Goal: Transaction & Acquisition: Obtain resource

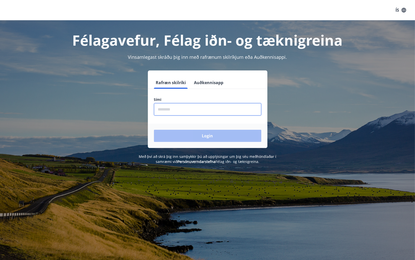
drag, startPoint x: 168, startPoint y: 109, endPoint x: 222, endPoint y: 107, distance: 53.7
click at [168, 109] on input "phone" at bounding box center [207, 109] width 107 height 12
type input "********"
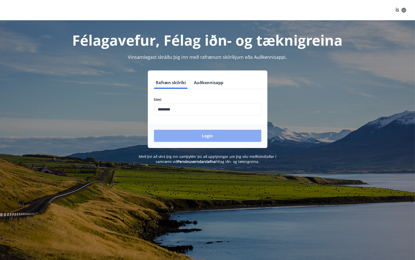
click at [202, 138] on button "Login" at bounding box center [207, 136] width 107 height 12
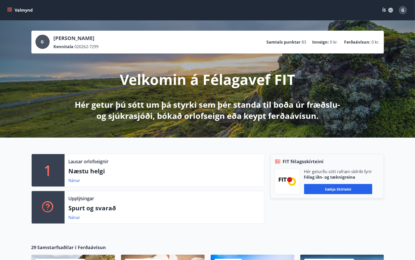
click at [361, 41] on p "Ferðaávísun :" at bounding box center [357, 42] width 26 height 6
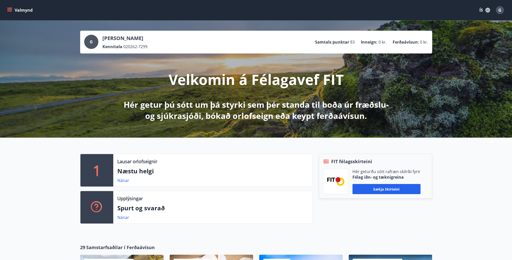
click at [11, 8] on icon "menu" at bounding box center [9, 10] width 5 height 5
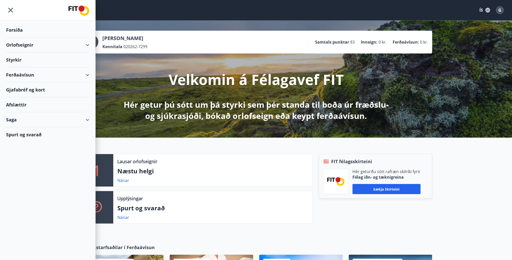
click at [344, 232] on div "1 Lausar orlofseignir Næstu helgi Nánar Upplýsingar Spurt og svarað Nánar FIT f…" at bounding box center [256, 186] width 512 height 98
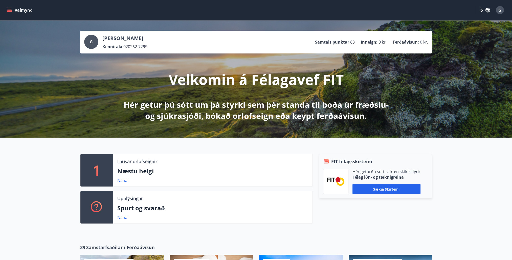
click at [8, 11] on icon "menu" at bounding box center [9, 10] width 5 height 5
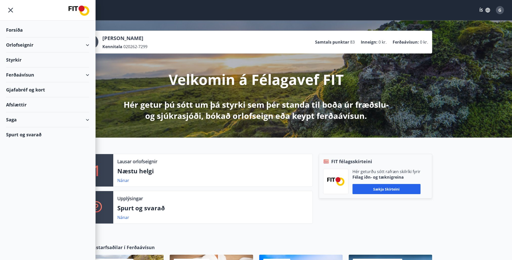
click at [17, 37] on div "Styrkir" at bounding box center [47, 30] width 83 height 15
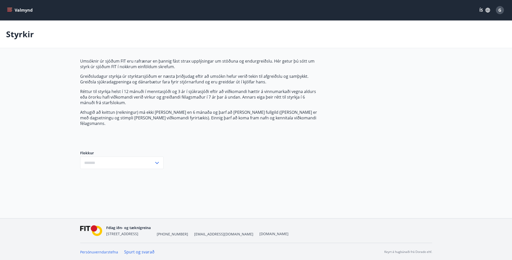
type input "***"
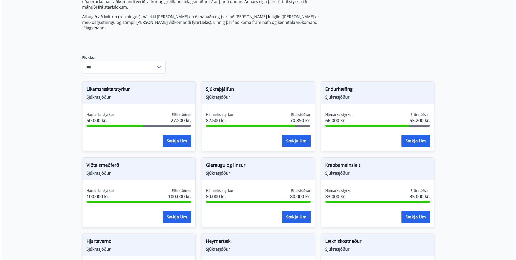
scroll to position [101, 0]
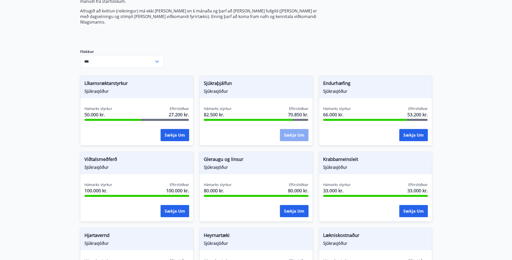
click at [295, 129] on button "Sækja um" at bounding box center [294, 135] width 29 height 12
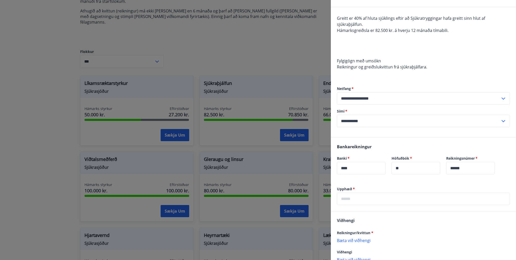
scroll to position [0, 0]
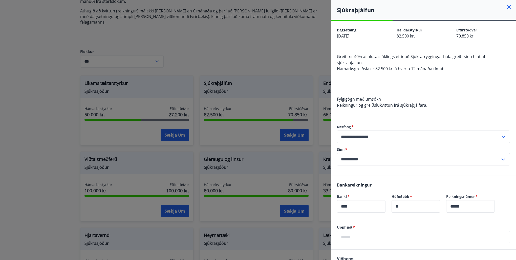
click at [418, 6] on icon at bounding box center [509, 7] width 6 height 6
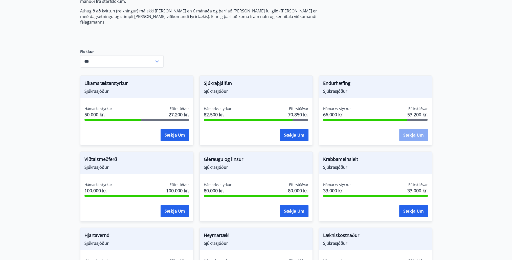
click at [415, 131] on button "Sækja um" at bounding box center [413, 135] width 29 height 12
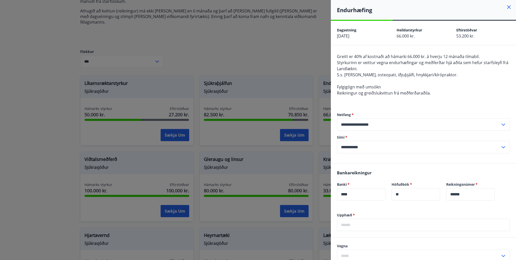
click at [358, 225] on input "text" at bounding box center [423, 224] width 173 height 12
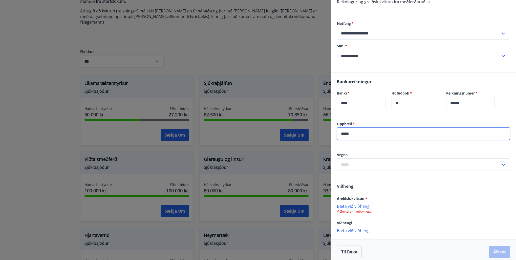
scroll to position [95, 0]
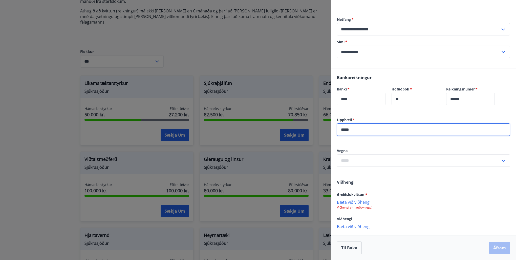
type input "*****"
click at [418, 160] on icon at bounding box center [504, 160] width 4 height 2
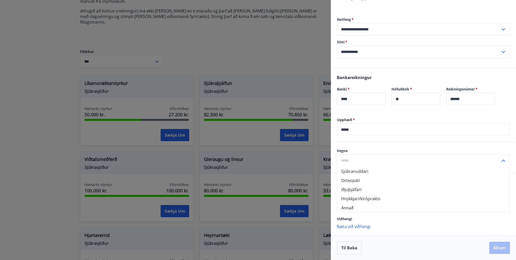
click at [362, 197] on li "Hnykkjari/kíróprakto" at bounding box center [423, 198] width 173 height 9
type input "**********"
click at [352, 201] on p "Bæta við viðhengi" at bounding box center [423, 201] width 173 height 5
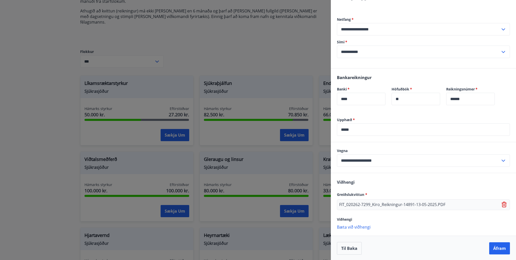
scroll to position [95, 0]
click at [418, 248] on button "Áfram" at bounding box center [499, 248] width 21 height 12
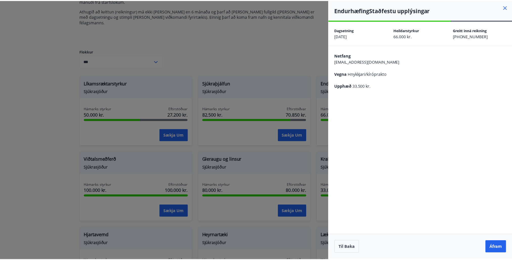
scroll to position [0, 0]
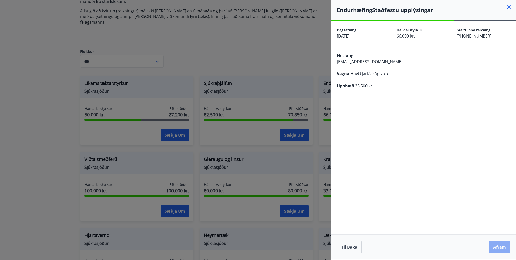
click at [418, 247] on button "Áfram" at bounding box center [499, 247] width 21 height 12
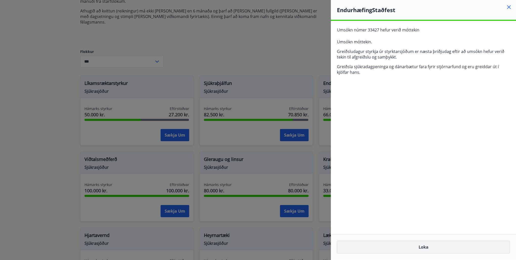
click at [418, 248] on button "Loka" at bounding box center [423, 246] width 173 height 13
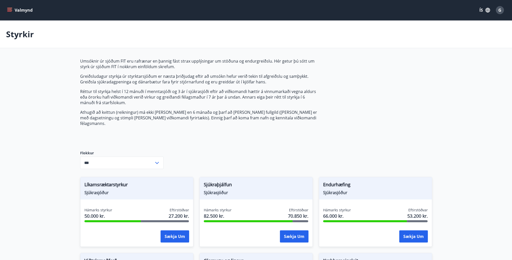
click at [18, 10] on button "Valmynd" at bounding box center [20, 10] width 29 height 9
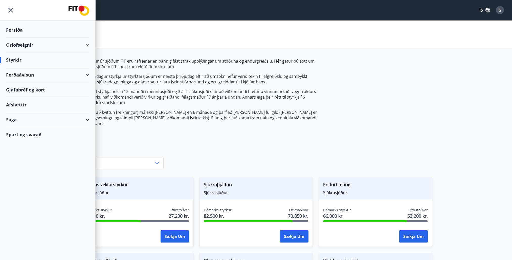
click at [18, 30] on div "Forsíða" at bounding box center [47, 30] width 83 height 15
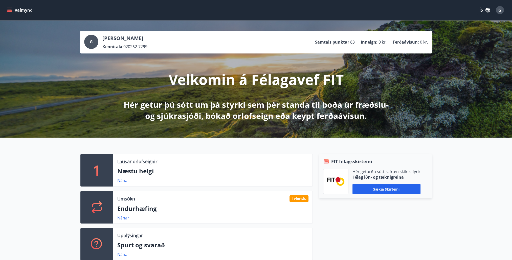
click at [13, 10] on button "Valmynd" at bounding box center [20, 10] width 29 height 9
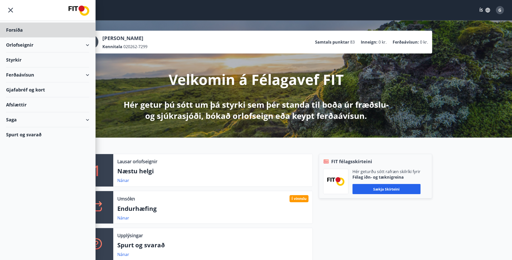
click at [17, 37] on div "Styrkir" at bounding box center [47, 30] width 83 height 15
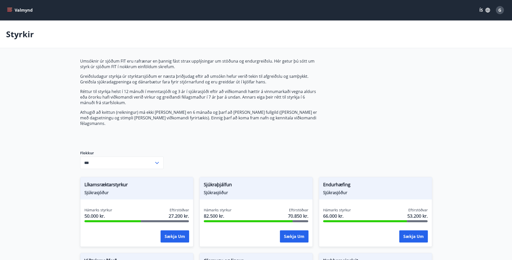
type input "***"
click at [12, 9] on icon "menu" at bounding box center [9, 10] width 5 height 5
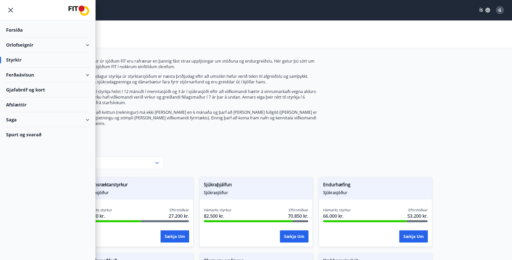
click at [16, 74] on div "Ferðaávísun" at bounding box center [47, 74] width 83 height 15
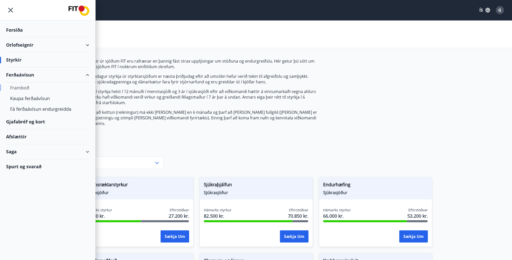
click at [24, 87] on div "Framboð" at bounding box center [47, 87] width 75 height 11
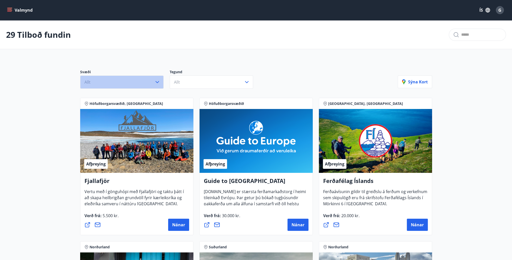
click at [156, 81] on icon "button" at bounding box center [157, 82] width 6 height 6
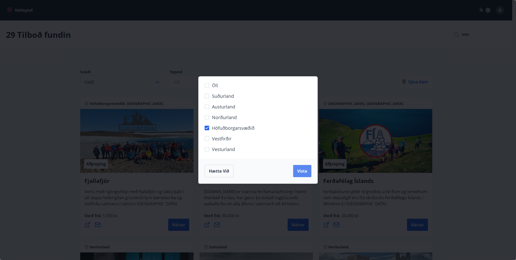
click at [306, 172] on span "Vista" at bounding box center [302, 171] width 10 height 6
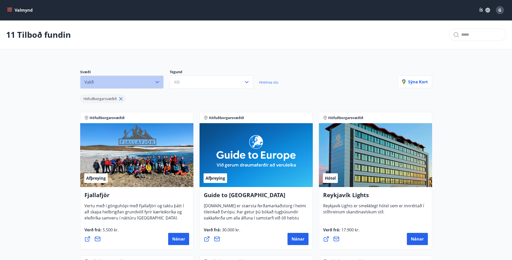
click at [156, 81] on icon "button" at bounding box center [157, 82] width 6 height 6
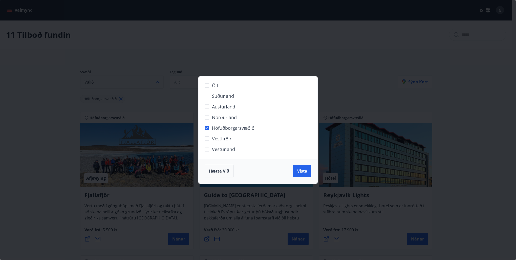
click at [169, 50] on div "Öll Suðurland Austurland Norðurland Höfuðborgarsvæðið Vestfirðir Vesturland Hæt…" at bounding box center [258, 130] width 516 height 260
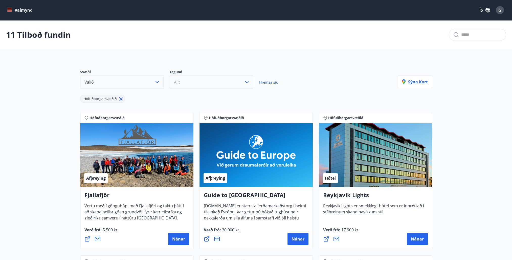
click at [247, 81] on icon "button" at bounding box center [247, 82] width 6 height 6
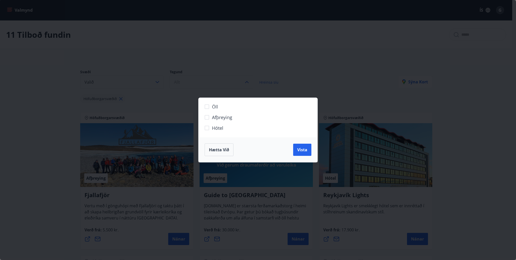
click at [305, 70] on div "Öll Afþreying Hótel Hætta við Vista" at bounding box center [258, 130] width 516 height 260
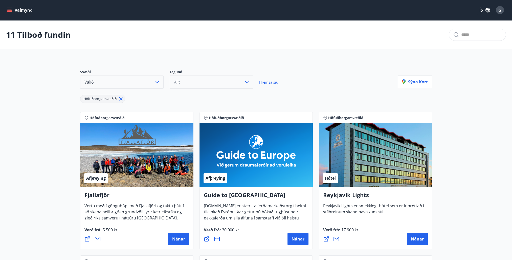
click at [9, 9] on icon "menu" at bounding box center [9, 9] width 5 height 1
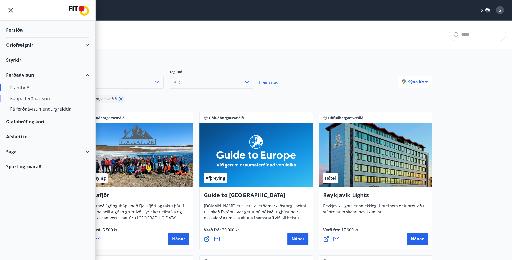
click at [18, 98] on div "Kaupa ferðaávísun" at bounding box center [47, 98] width 75 height 11
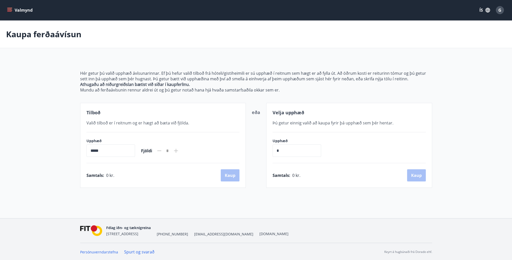
scroll to position [1, 0]
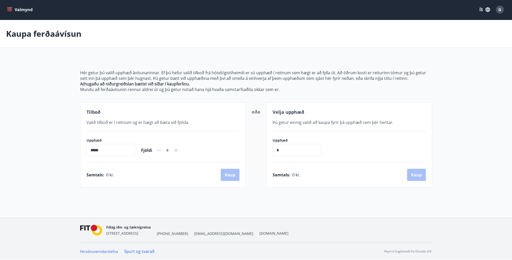
click at [10, 9] on icon "menu" at bounding box center [9, 9] width 5 height 5
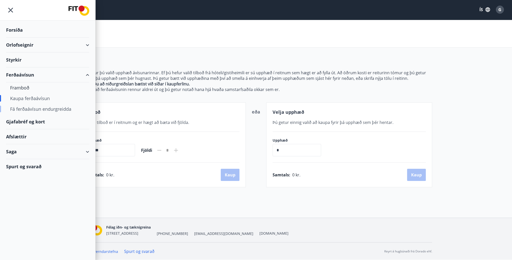
click at [27, 109] on div "Fá ferðaávísun endurgreidda" at bounding box center [47, 108] width 75 height 11
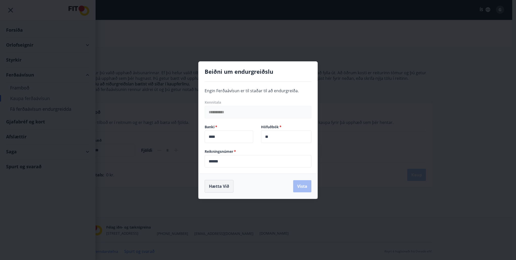
click at [213, 185] on button "Hætta við" at bounding box center [219, 186] width 29 height 13
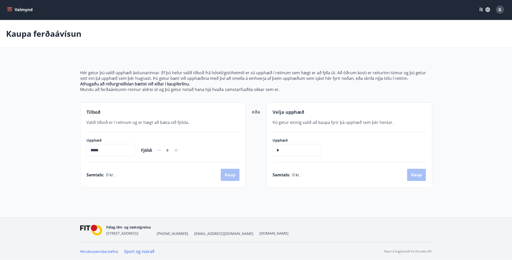
click at [9, 9] on icon "menu" at bounding box center [9, 8] width 5 height 1
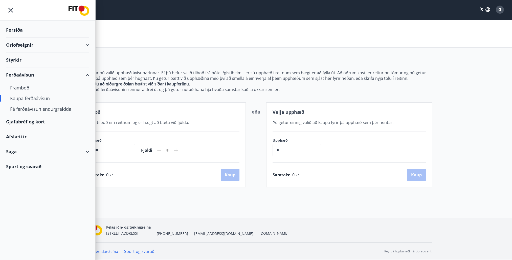
click at [31, 120] on div "Gjafabréf og kort" at bounding box center [47, 121] width 83 height 15
click at [21, 135] on div "Afslættir" at bounding box center [47, 136] width 83 height 15
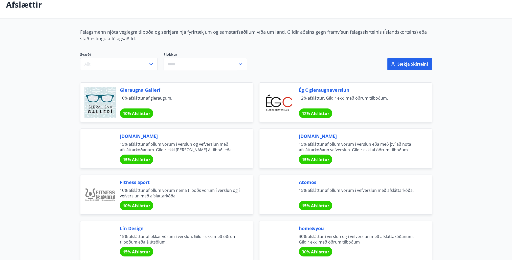
scroll to position [25, 0]
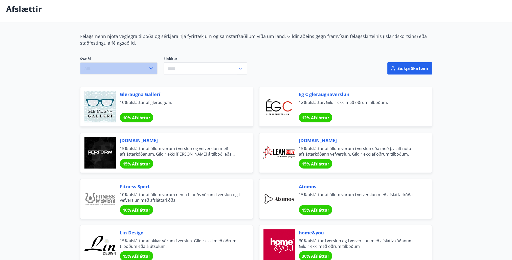
click at [151, 68] on icon "button" at bounding box center [151, 68] width 6 height 6
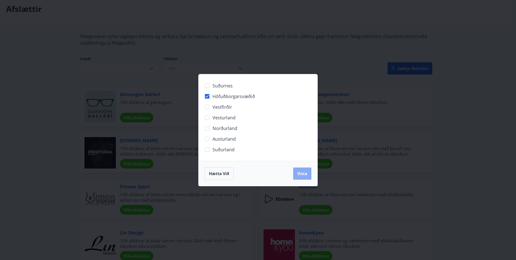
click at [305, 172] on span "Vista" at bounding box center [302, 174] width 10 height 6
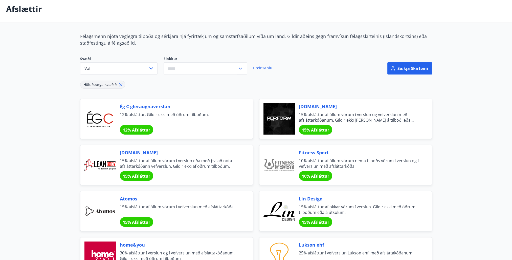
click at [242, 68] on icon at bounding box center [241, 68] width 6 height 6
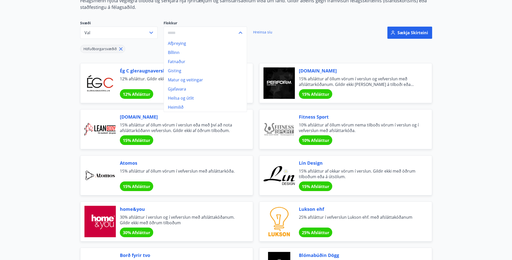
scroll to position [76, 0]
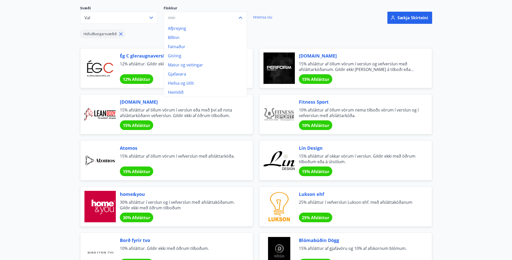
click at [196, 83] on li "Heilsa og útlit" at bounding box center [205, 82] width 83 height 9
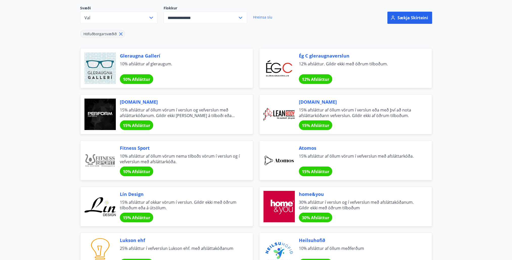
type input "**********"
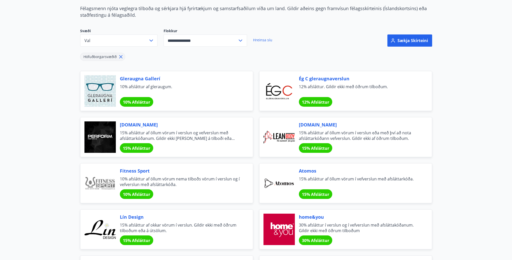
scroll to position [51, 0]
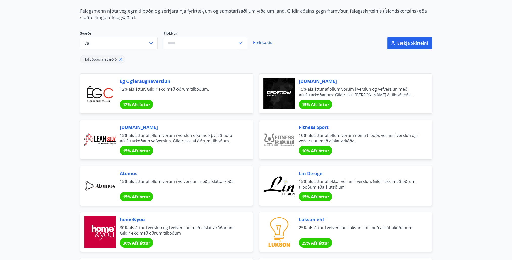
scroll to position [76, 0]
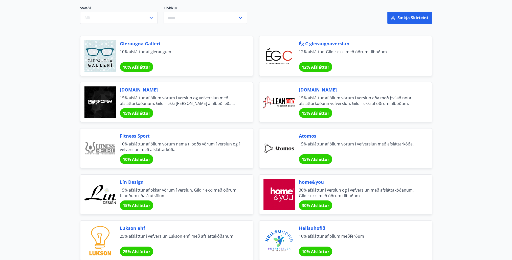
scroll to position [25, 0]
